Goal: Information Seeking & Learning: Check status

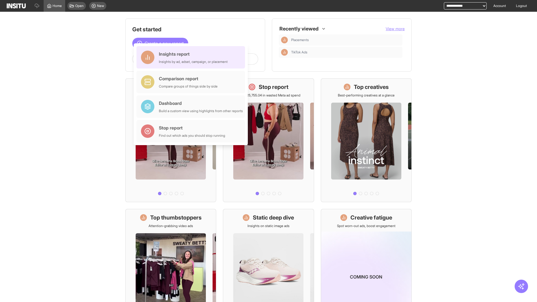
click at [192, 57] on div "Insights report Insights by ad, adset, campaign, or placement" at bounding box center [193, 57] width 69 height 13
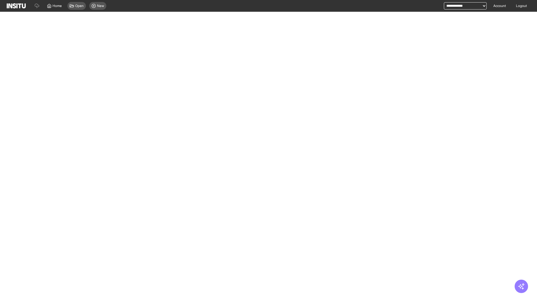
select select "**"
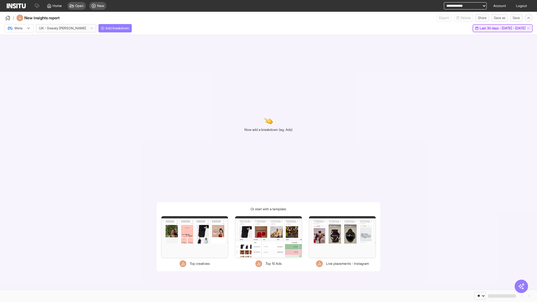
click at [490, 28] on span "Last 30 days - [DATE] - [DATE]" at bounding box center [503, 28] width 46 height 4
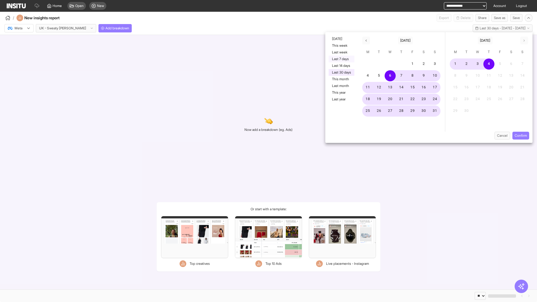
click at [341, 59] on button "Last 7 days" at bounding box center [342, 59] width 26 height 7
